Goal: Transaction & Acquisition: Purchase product/service

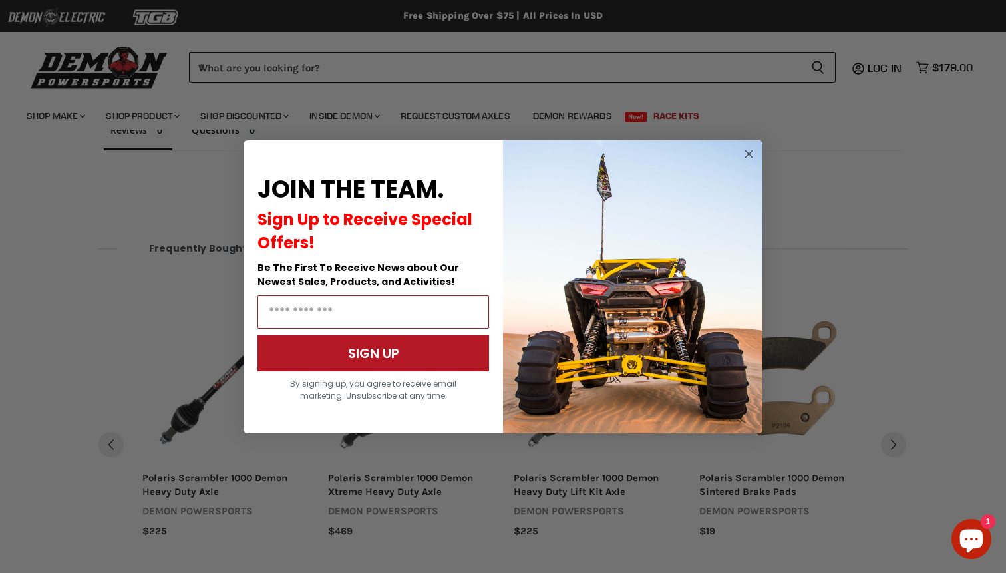
scroll to position [942, 0]
